Goal: Task Accomplishment & Management: Manage account settings

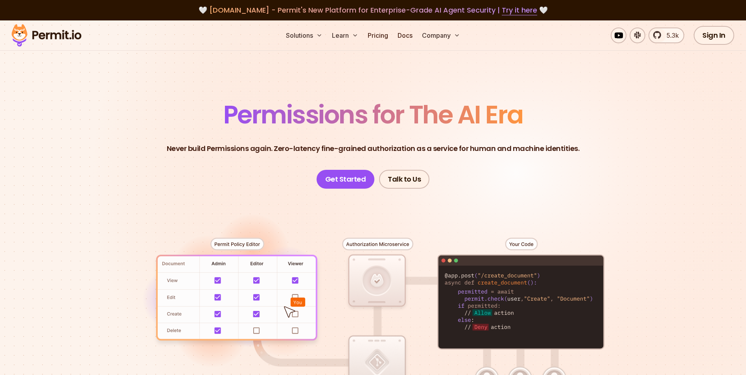
click at [734, 30] on div "Sign In Start Now" at bounding box center [740, 35] width 95 height 19
click at [720, 33] on link "Sign In" at bounding box center [713, 35] width 40 height 19
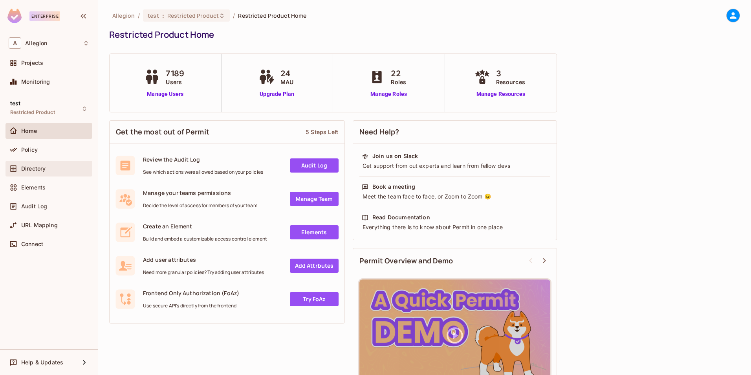
click at [31, 165] on span "Directory" at bounding box center [33, 168] width 24 height 6
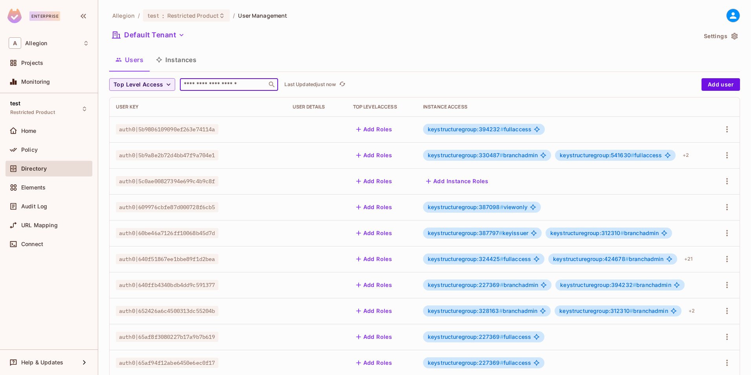
click at [204, 83] on input "text" at bounding box center [223, 85] width 83 height 8
paste input "**********"
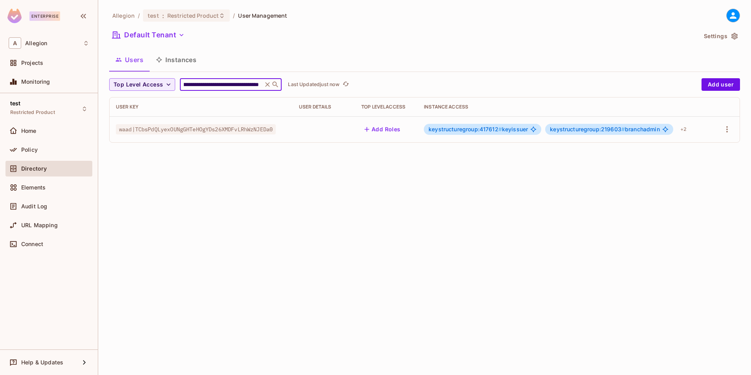
type input "**********"
click at [396, 128] on button "Add Roles" at bounding box center [383, 129] width 42 height 13
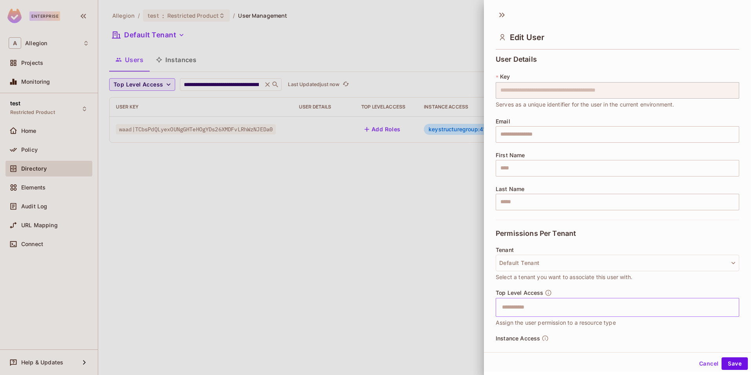
click at [541, 309] on input "text" at bounding box center [611, 307] width 227 height 16
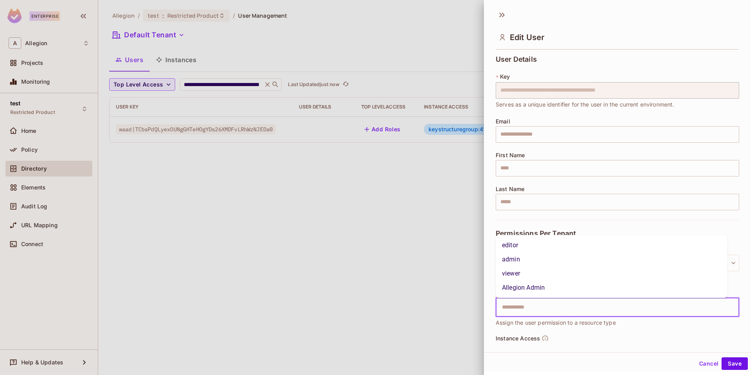
click at [540, 292] on li "Allegion Admin" at bounding box center [612, 288] width 232 height 14
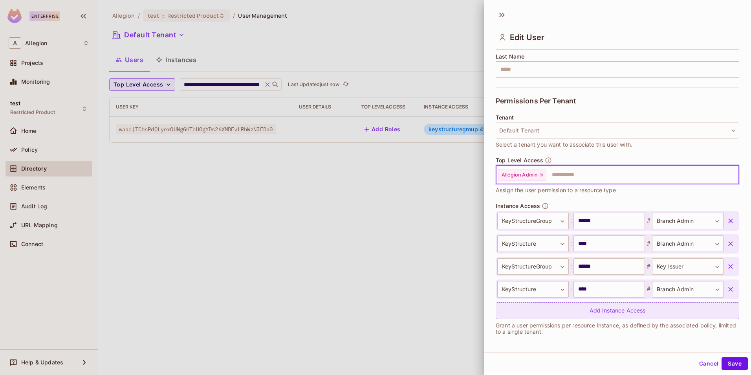
scroll to position [134, 0]
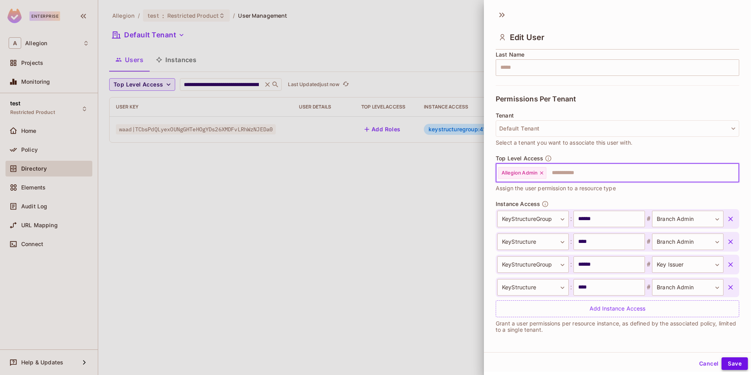
click at [730, 362] on button "Save" at bounding box center [735, 363] width 26 height 13
